Goal: Task Accomplishment & Management: Manage account settings

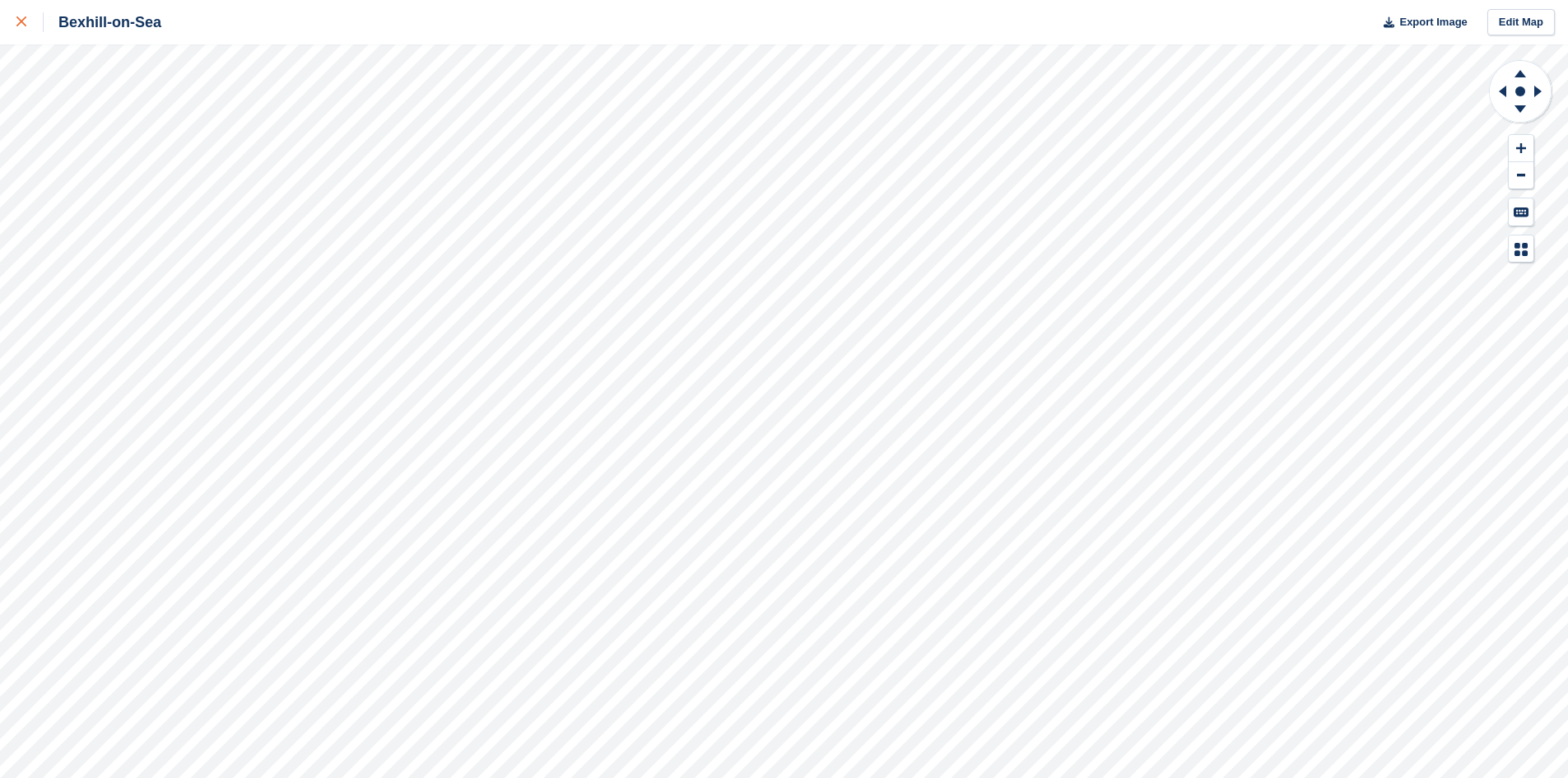
click at [19, 21] on icon at bounding box center [22, 22] width 10 height 10
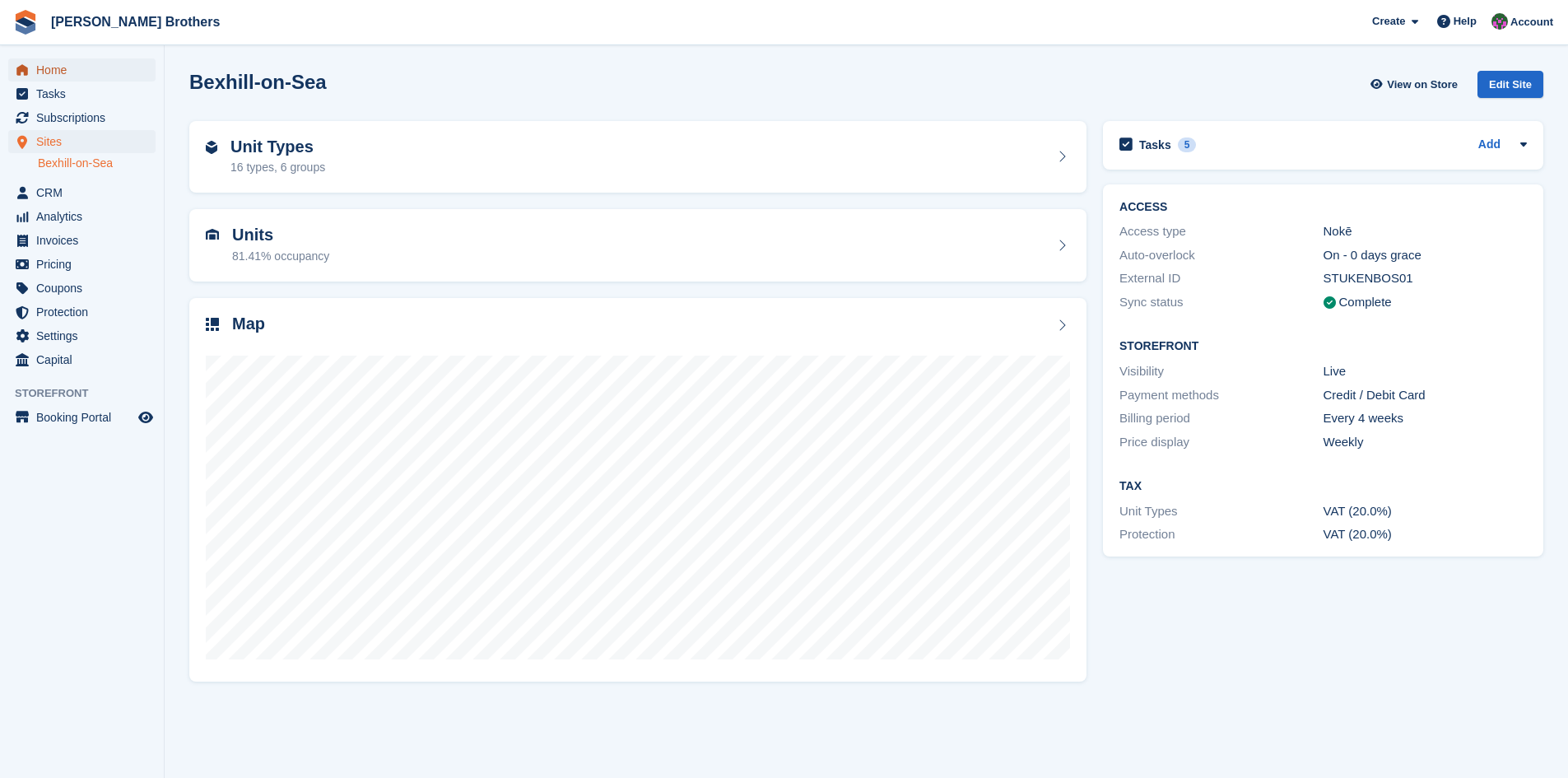
click at [44, 73] on span "Home" at bounding box center [85, 70] width 99 height 23
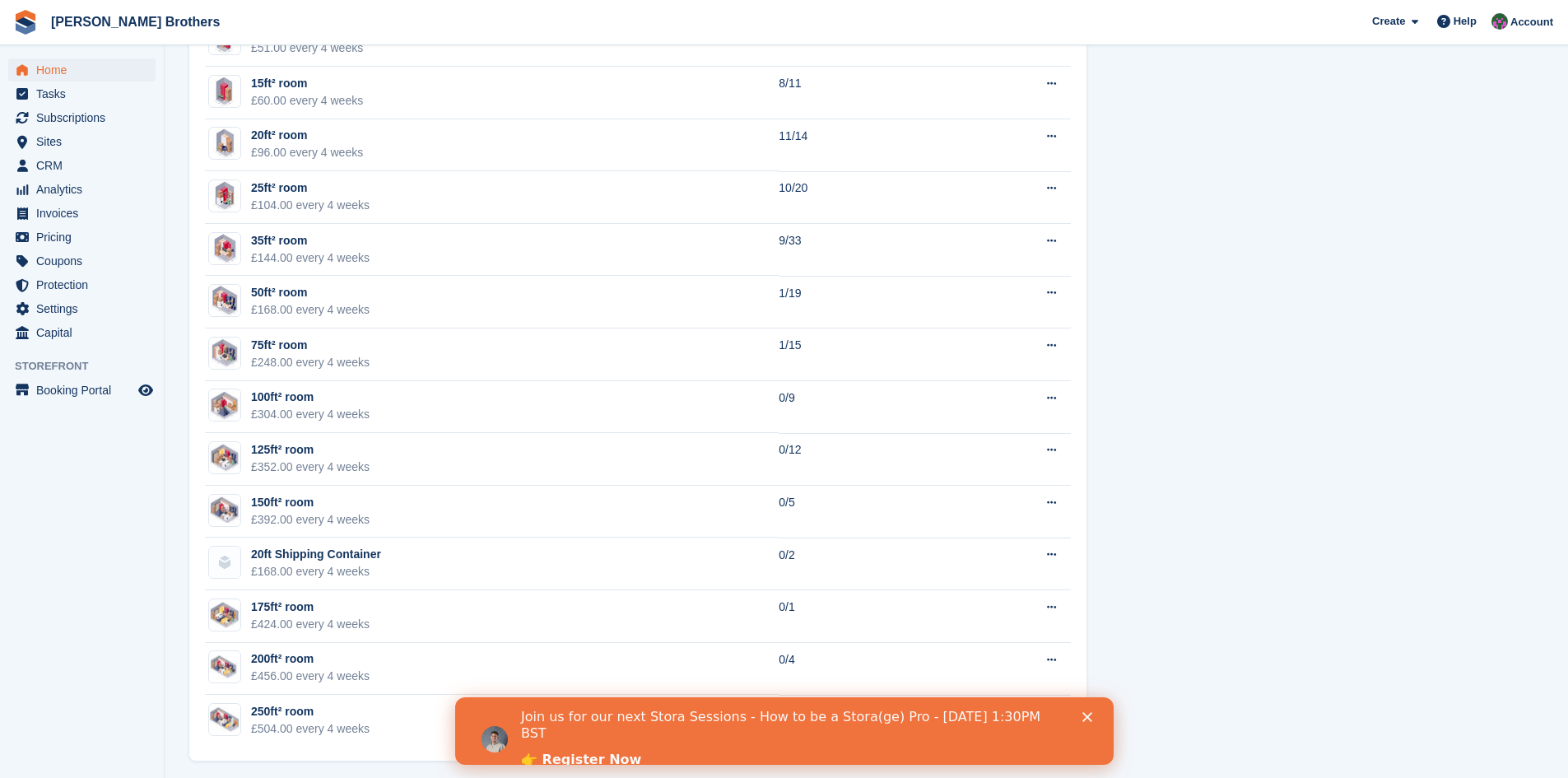
scroll to position [824, 0]
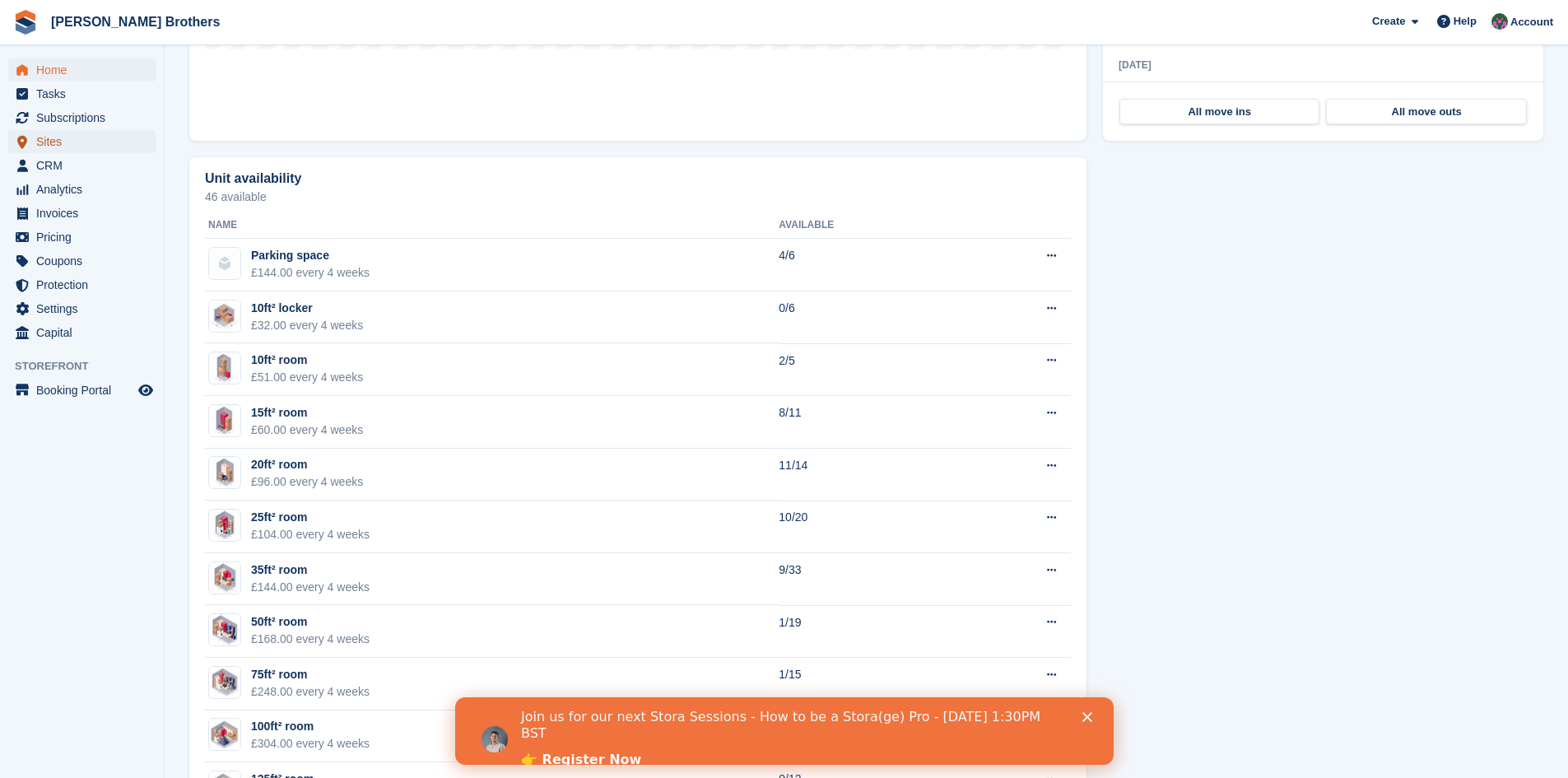
click at [47, 143] on span "Sites" at bounding box center [85, 141] width 99 height 23
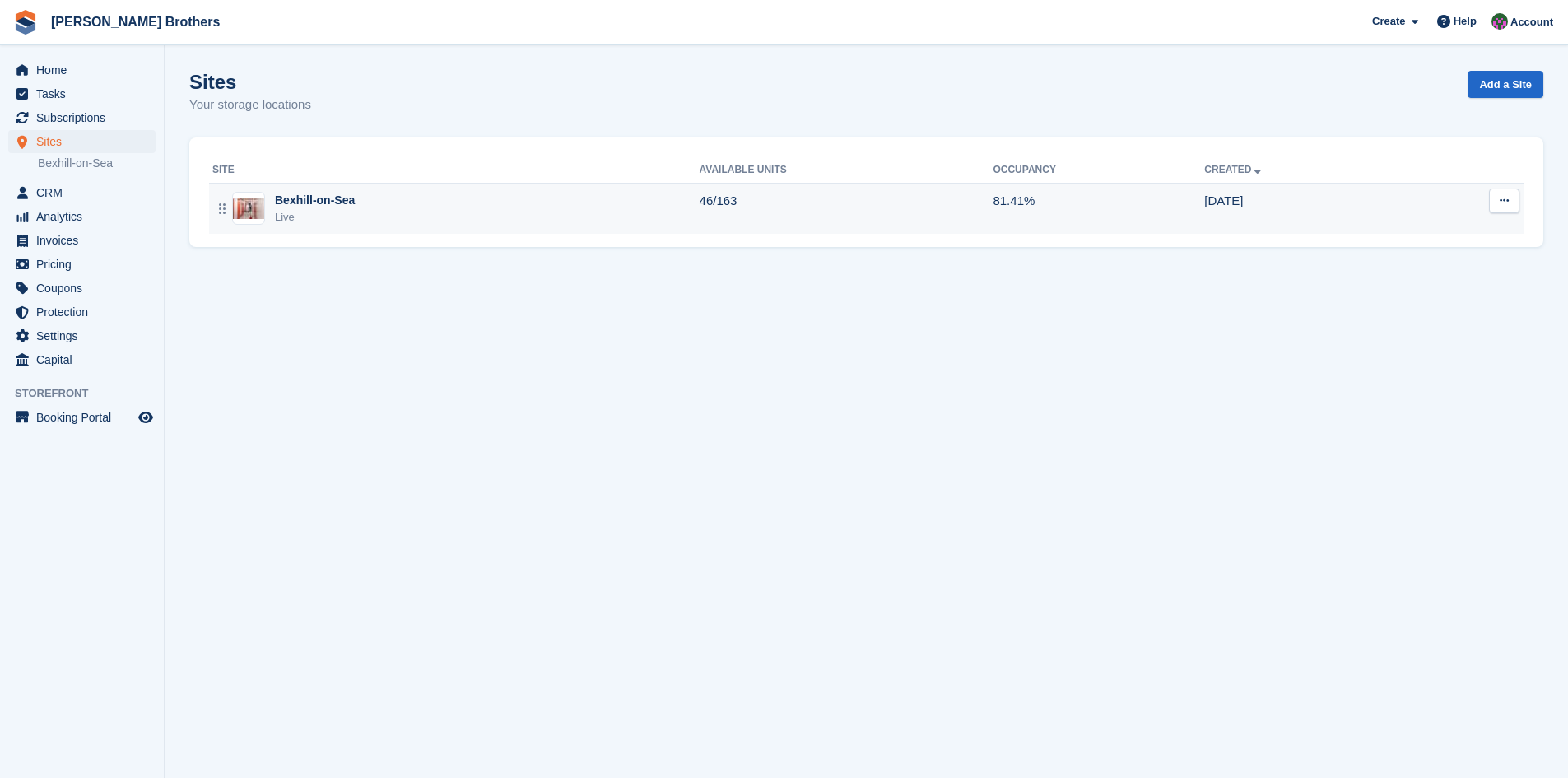
click at [307, 199] on div "Bexhill-on-Sea" at bounding box center [315, 200] width 80 height 17
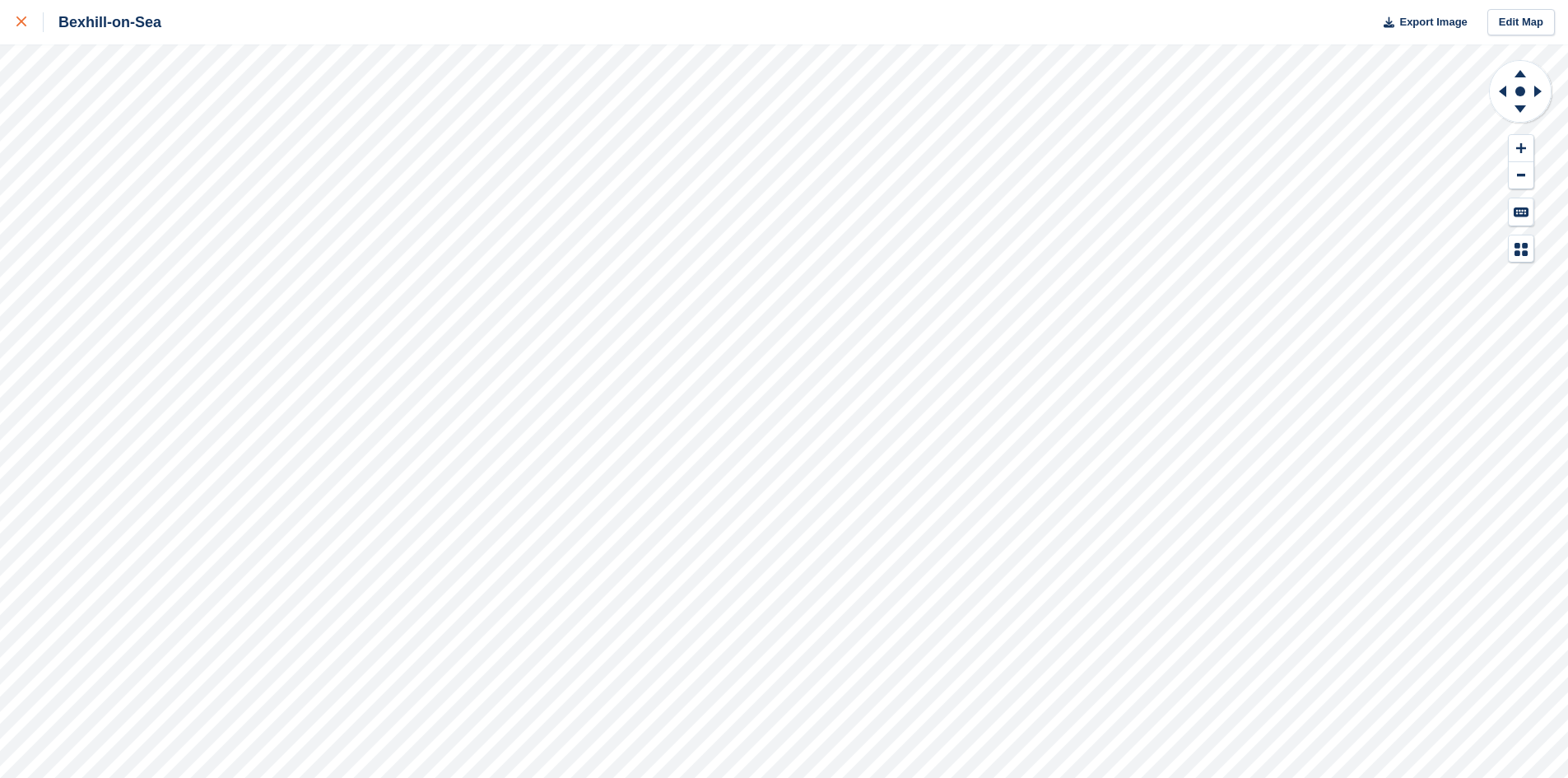
click at [12, 24] on link at bounding box center [22, 22] width 44 height 45
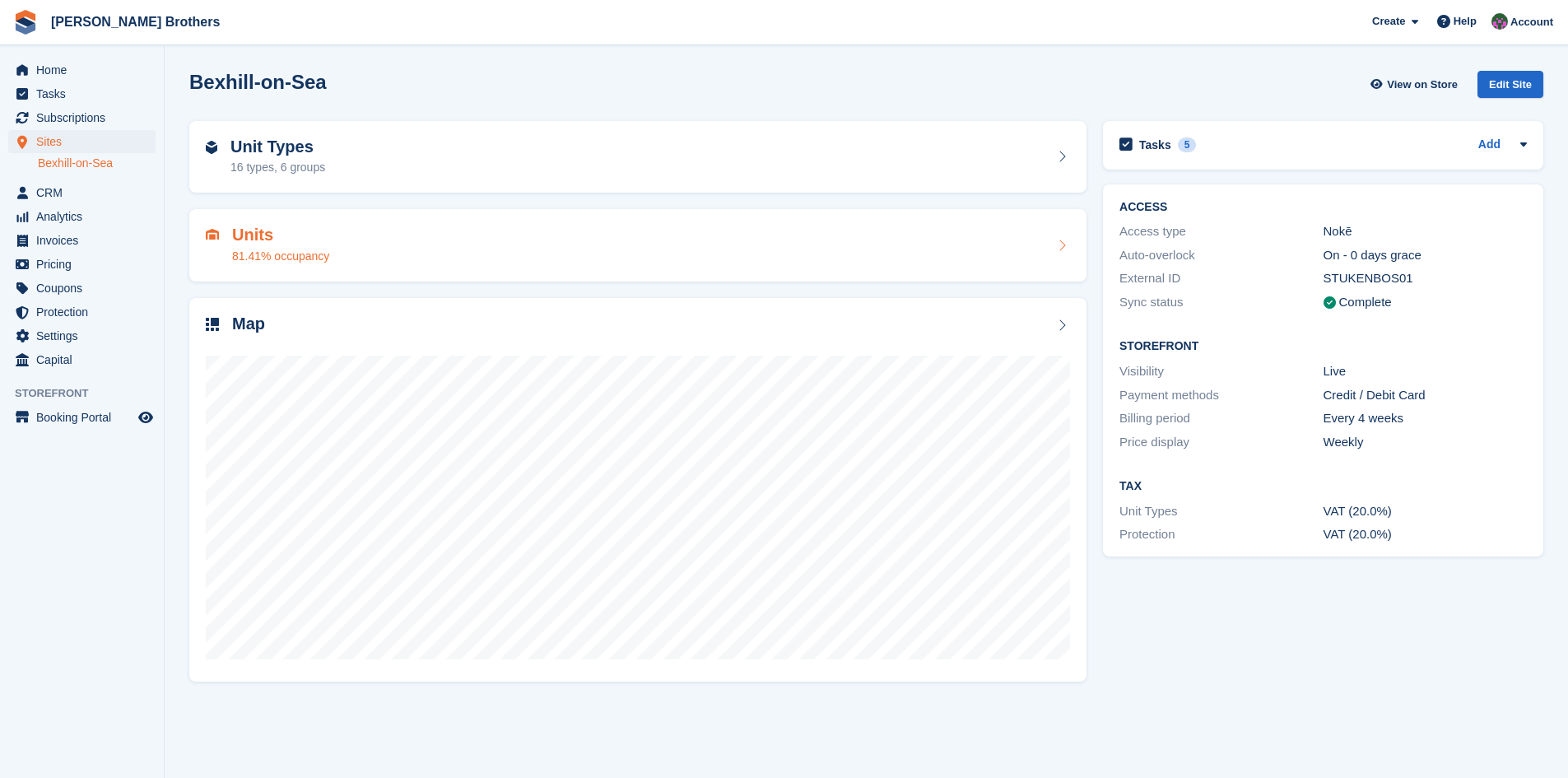
click at [275, 240] on h2 "Units" at bounding box center [281, 234] width 98 height 19
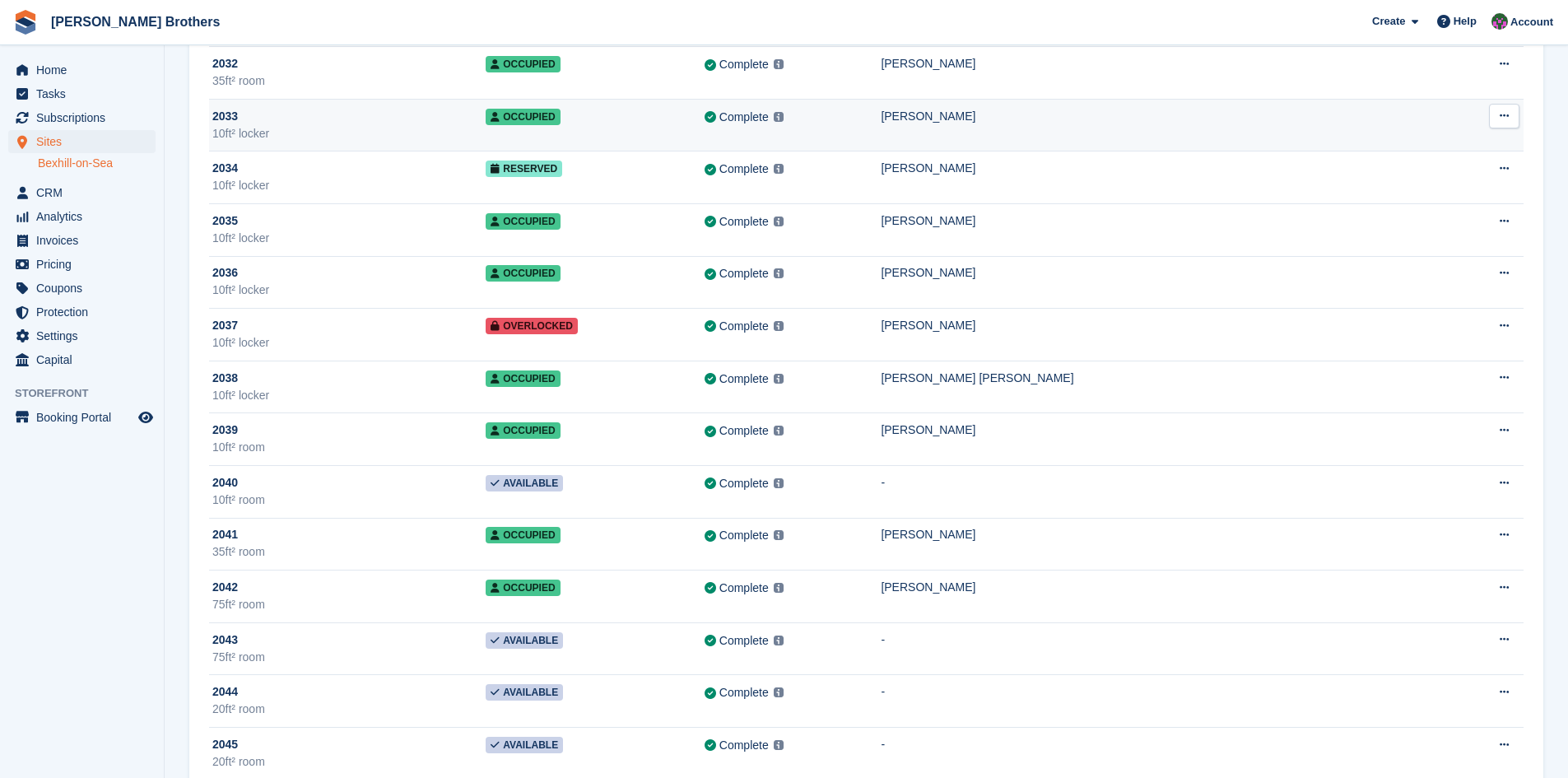
scroll to position [5846, 0]
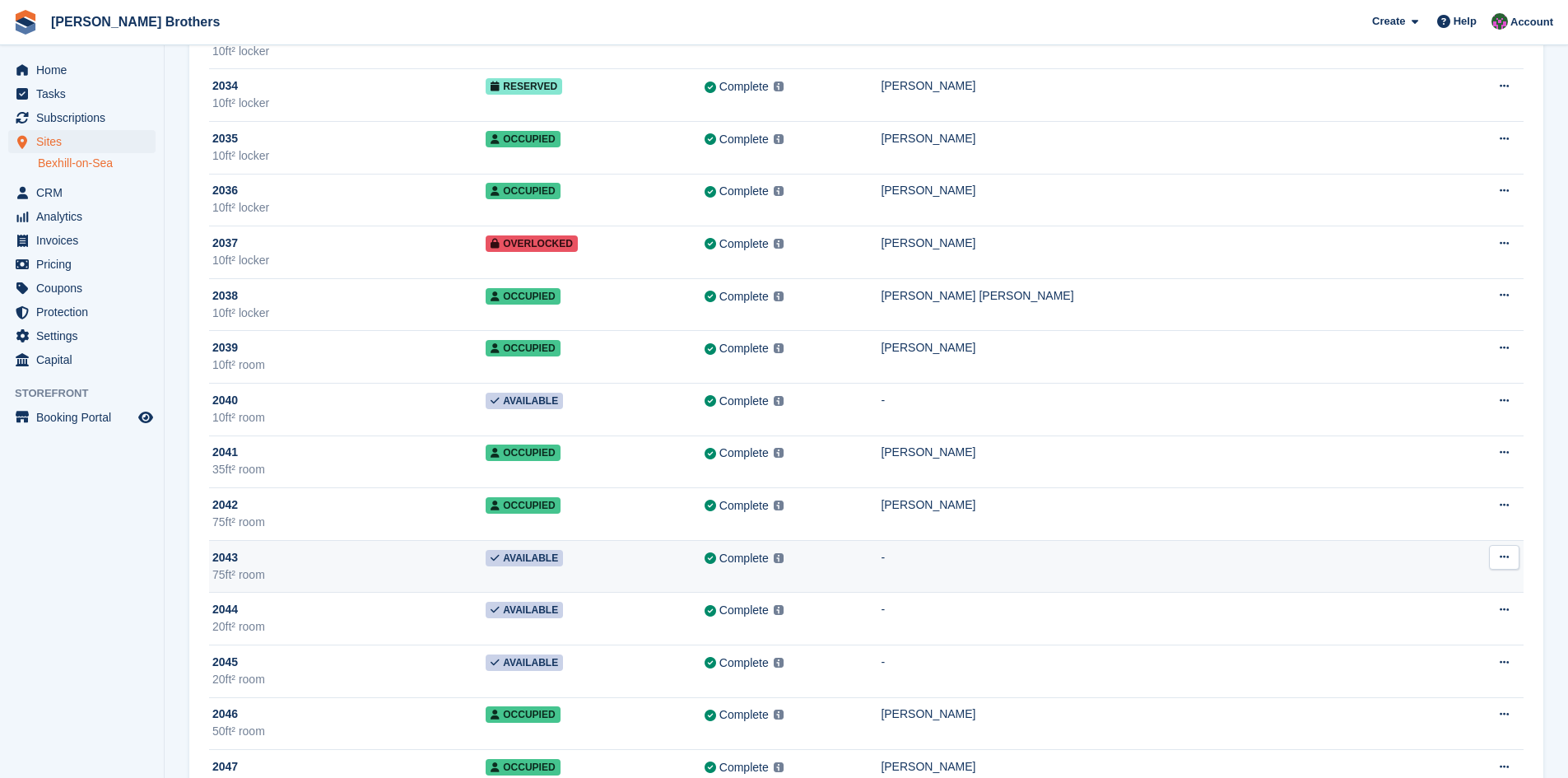
click at [216, 557] on span "2043" at bounding box center [225, 557] width 26 height 17
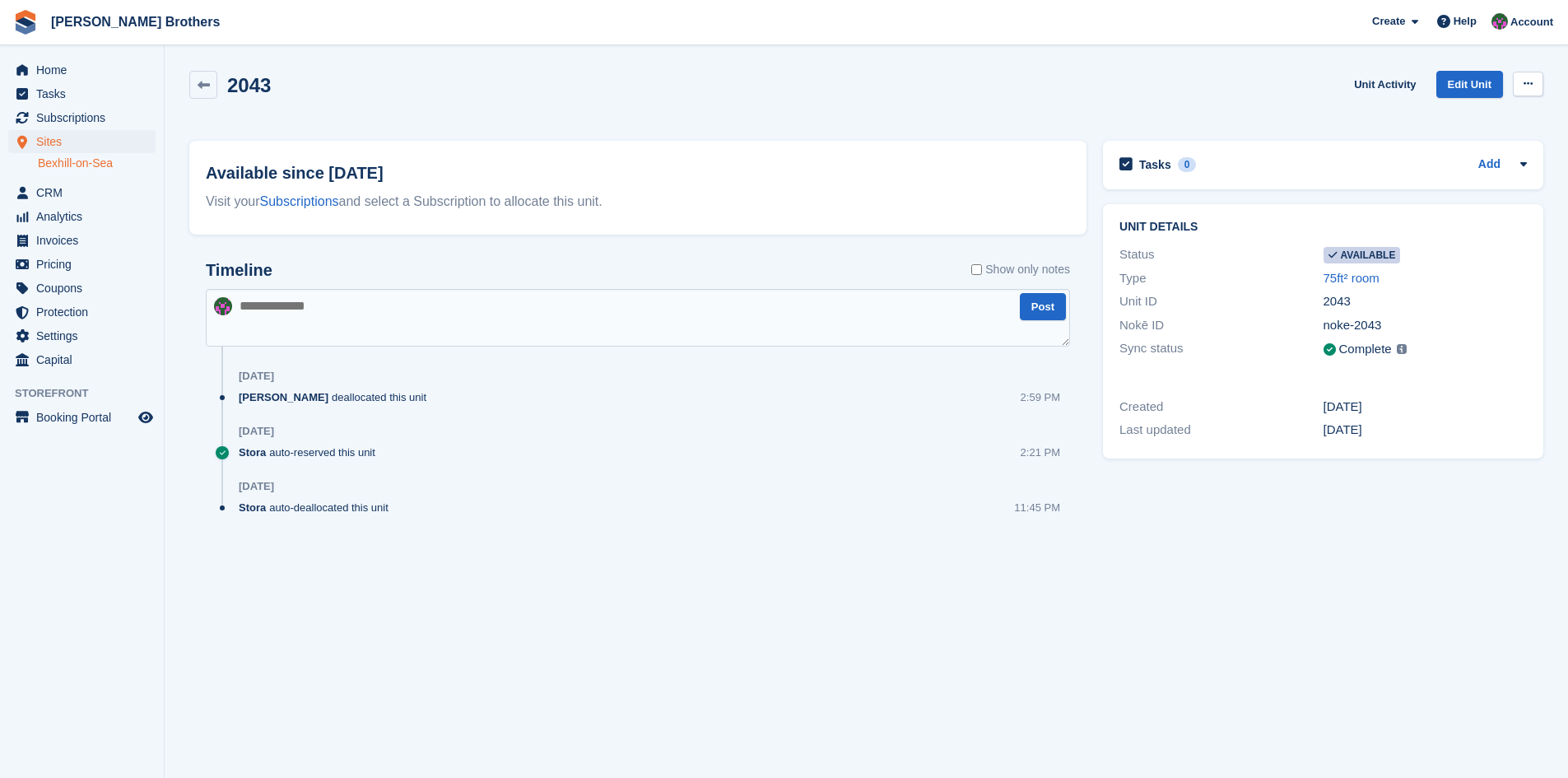
click at [1525, 78] on button at bounding box center [1527, 84] width 31 height 25
click at [1415, 117] on p "Make unavailable" at bounding box center [1464, 116] width 143 height 21
